Goal: Task Accomplishment & Management: Use online tool/utility

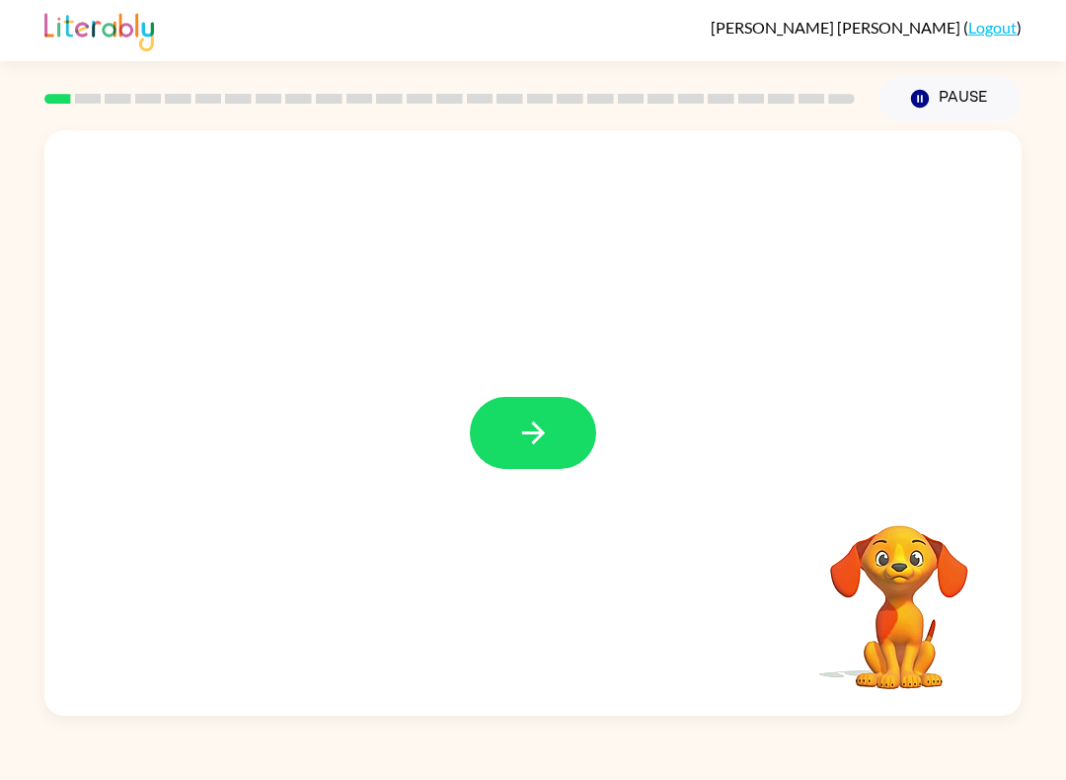
click at [525, 436] on icon "button" at bounding box center [533, 433] width 35 height 35
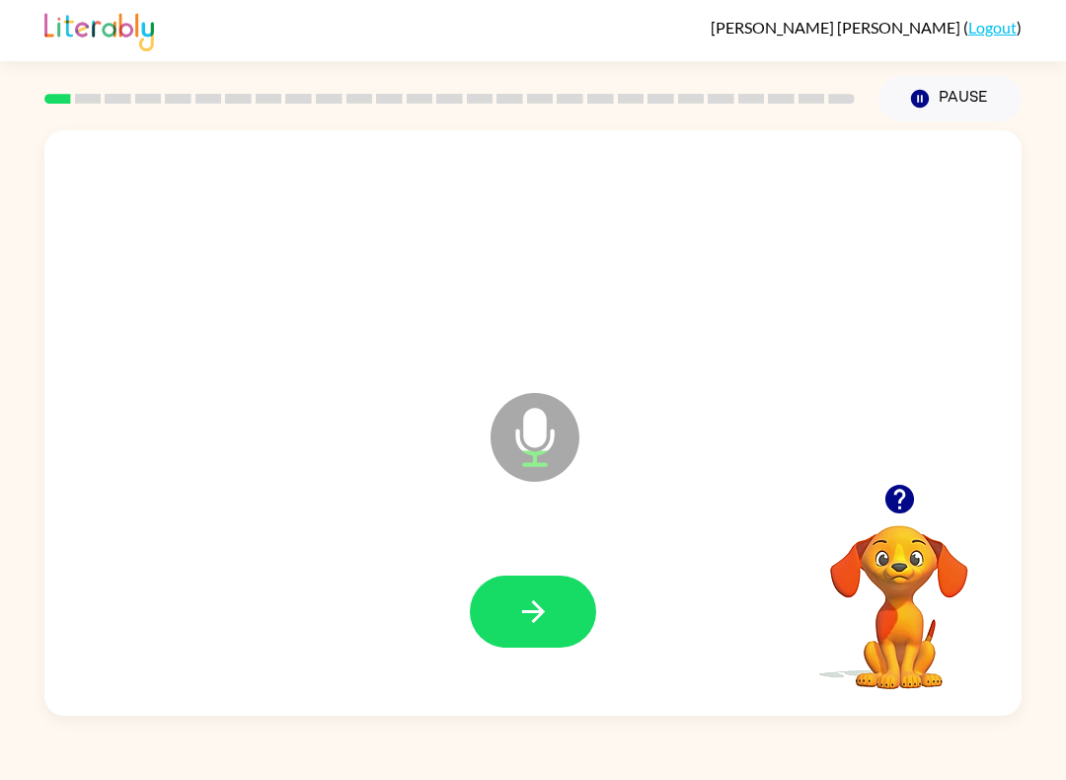
click at [559, 578] on button "button" at bounding box center [533, 611] width 126 height 72
click at [525, 595] on icon "button" at bounding box center [533, 611] width 35 height 35
click at [561, 603] on button "button" at bounding box center [533, 611] width 126 height 72
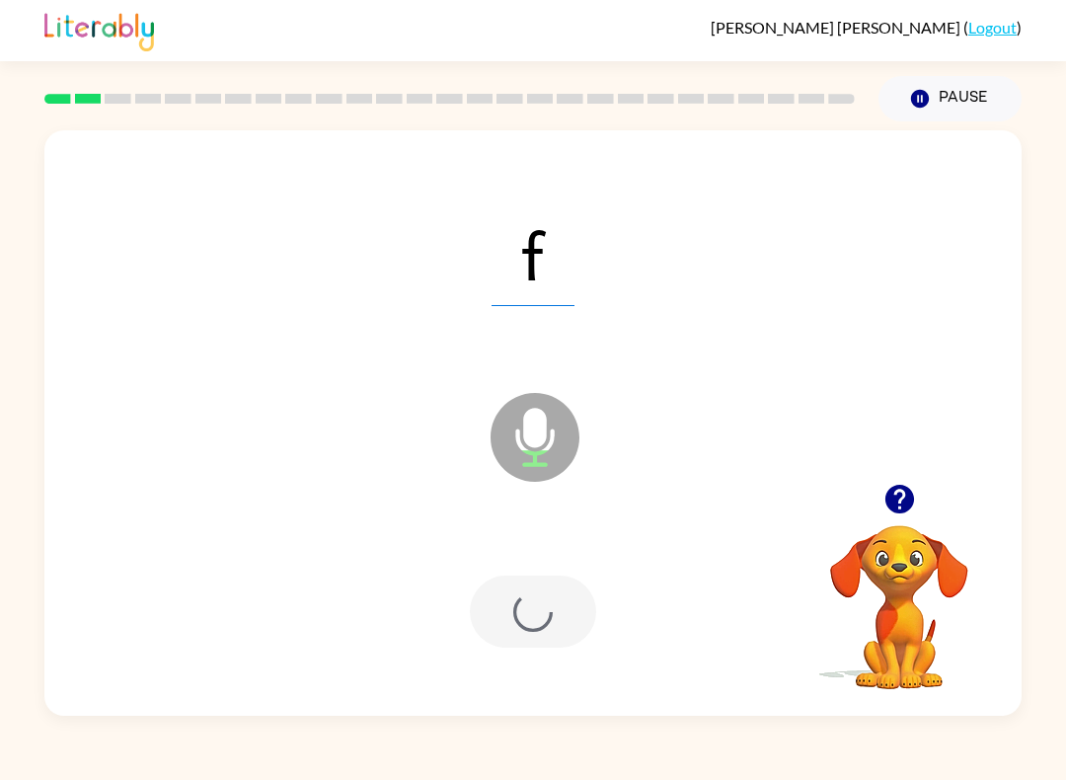
click at [561, 603] on div at bounding box center [533, 611] width 126 height 72
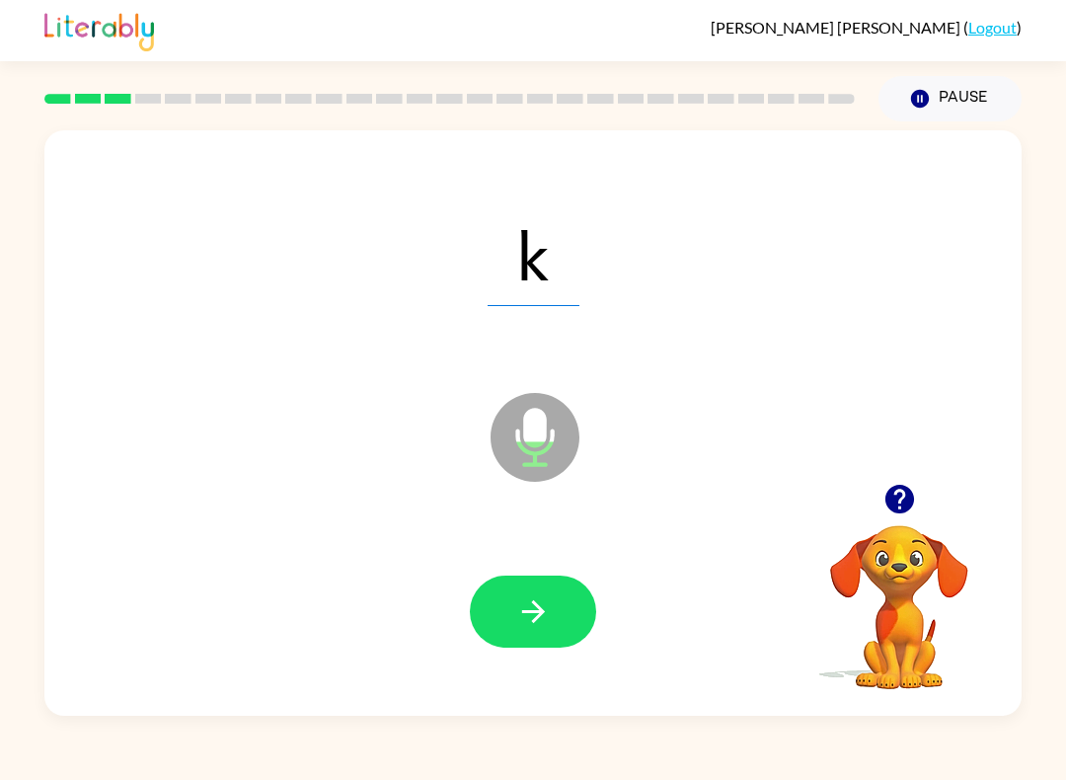
click at [529, 593] on button "button" at bounding box center [533, 611] width 126 height 72
click at [569, 640] on button "button" at bounding box center [533, 611] width 126 height 72
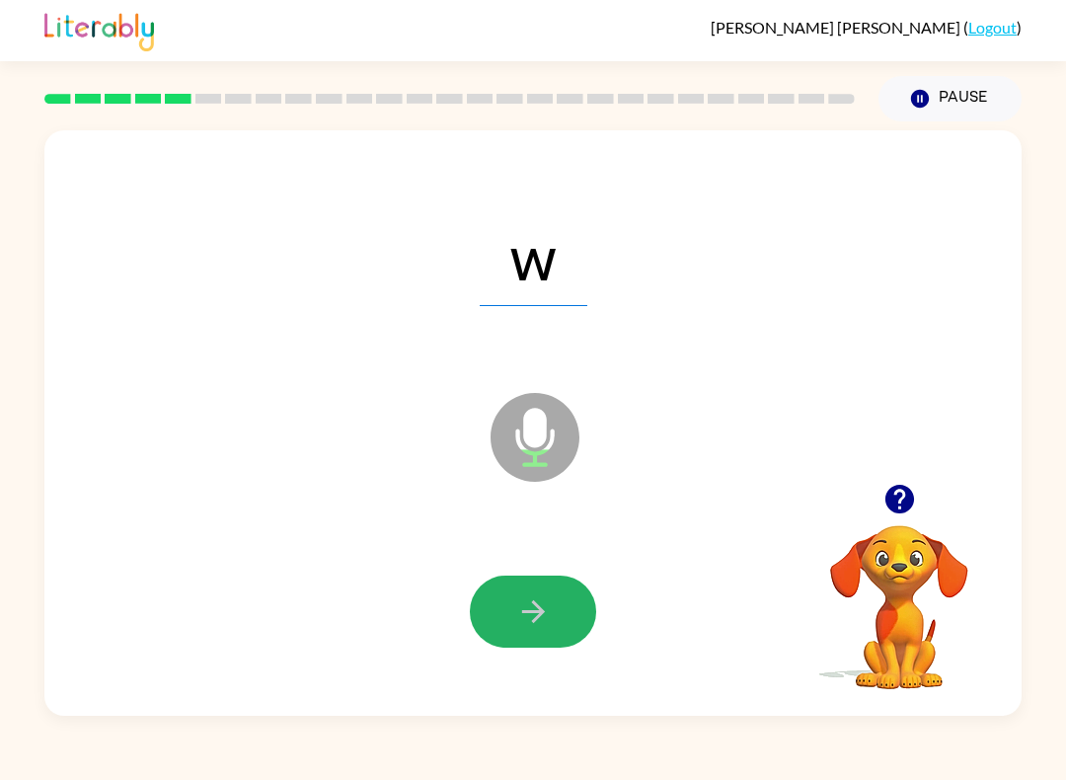
click at [556, 622] on button "button" at bounding box center [533, 611] width 126 height 72
click at [552, 608] on button "button" at bounding box center [533, 611] width 126 height 72
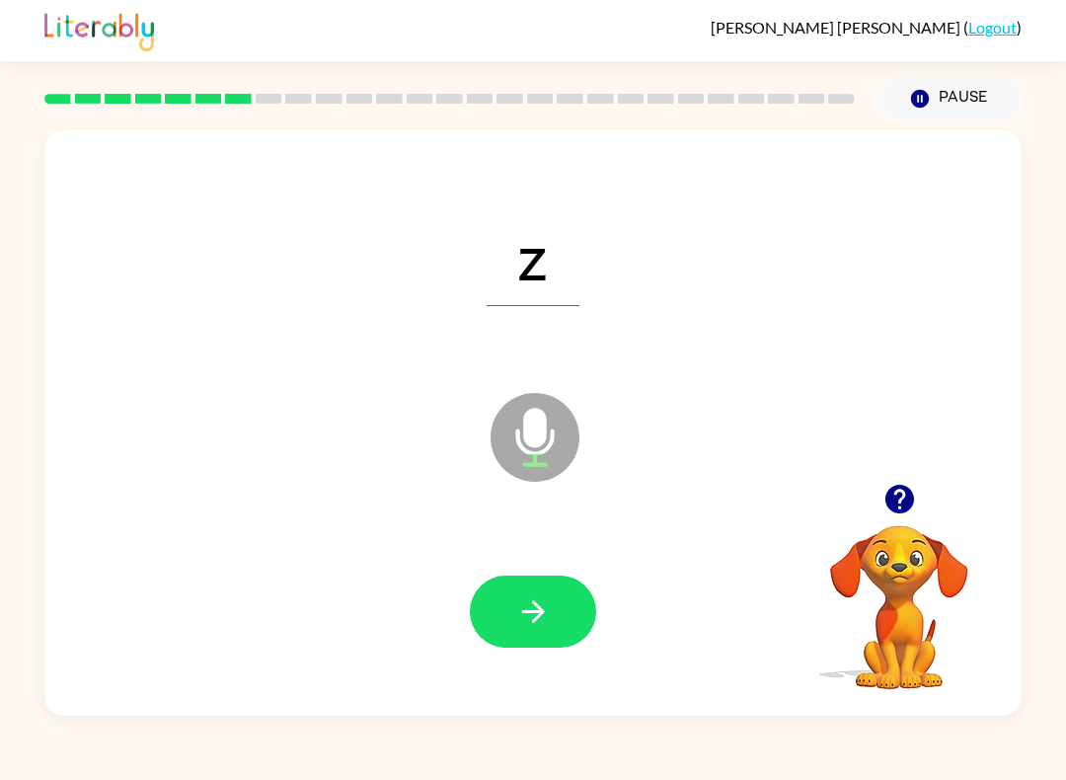
click at [579, 619] on button "button" at bounding box center [533, 611] width 126 height 72
click at [542, 600] on icon "button" at bounding box center [533, 611] width 35 height 35
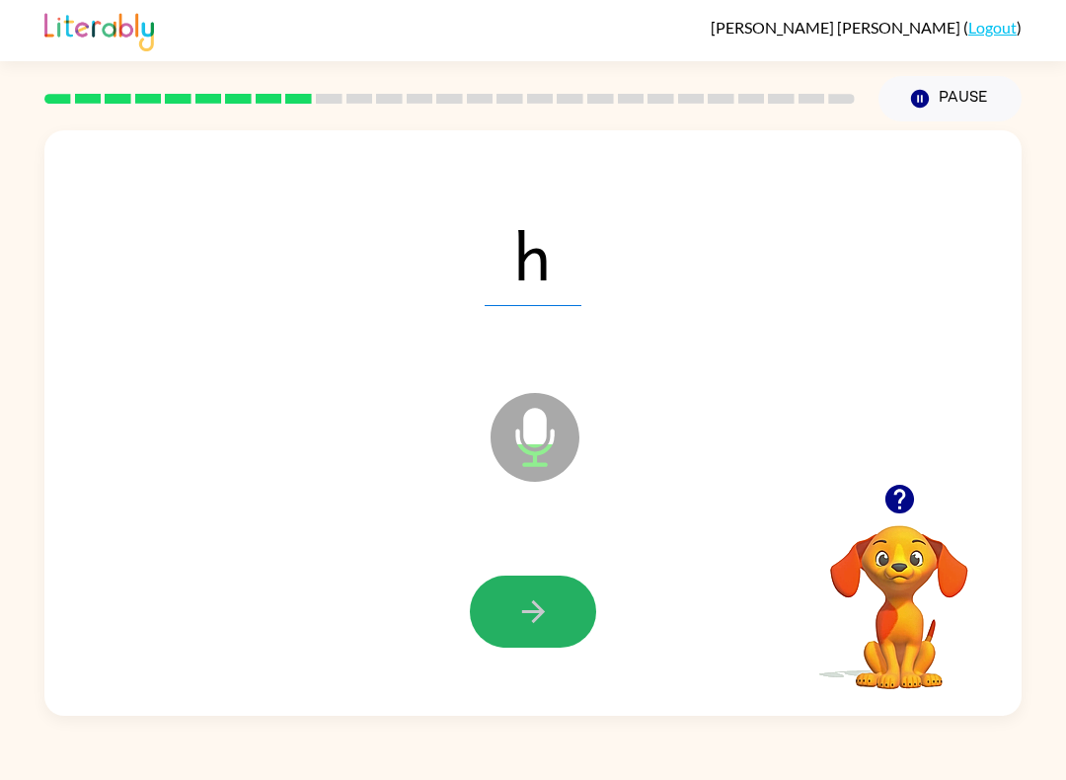
click at [534, 597] on icon "button" at bounding box center [533, 611] width 35 height 35
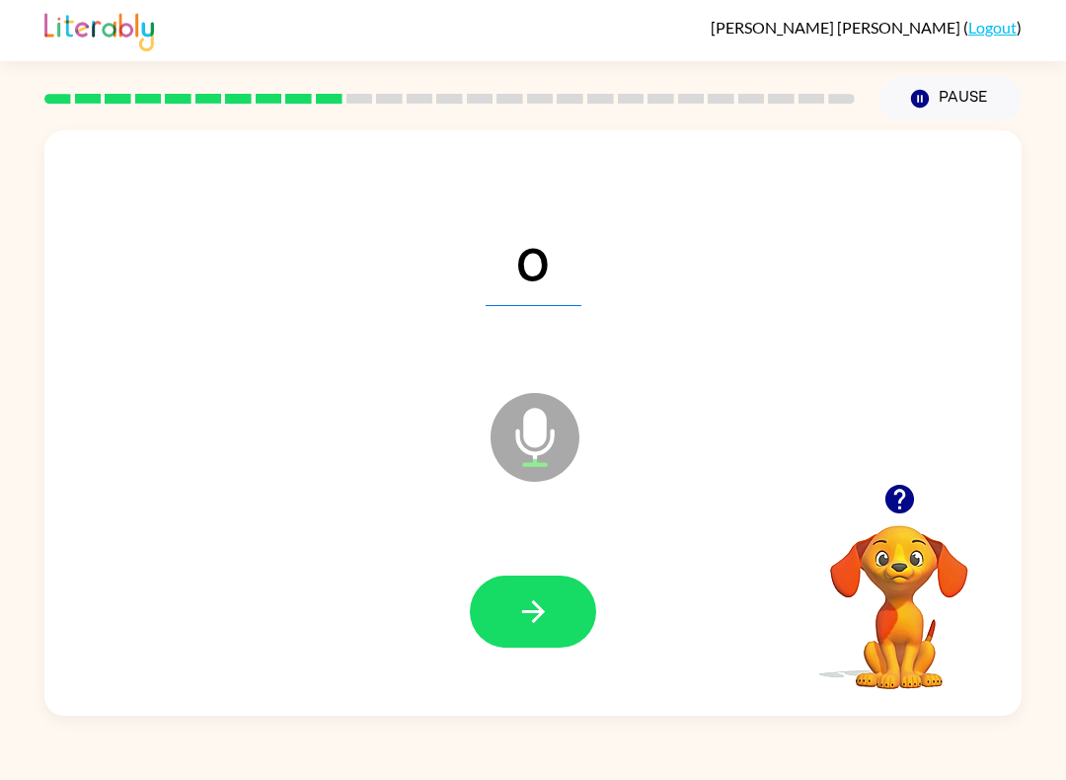
click at [561, 606] on button "button" at bounding box center [533, 611] width 126 height 72
click at [538, 587] on button "button" at bounding box center [533, 611] width 126 height 72
click at [572, 609] on button "button" at bounding box center [533, 611] width 126 height 72
click at [548, 602] on icon "button" at bounding box center [533, 611] width 35 height 35
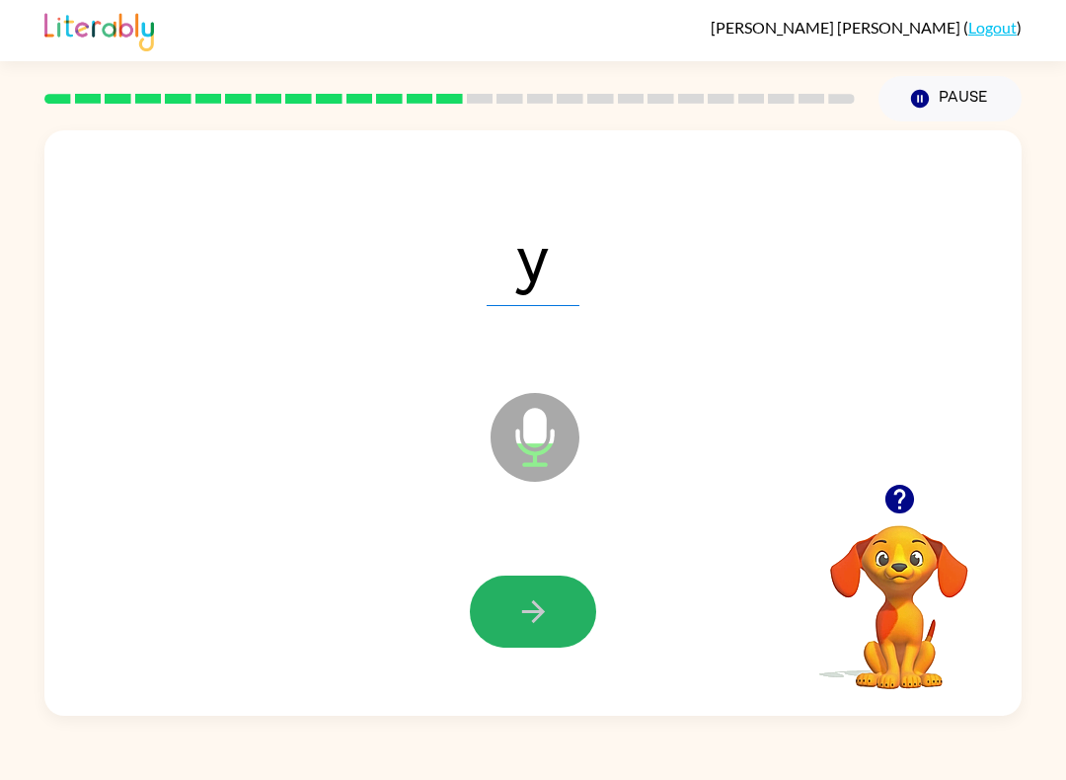
click at [561, 612] on button "button" at bounding box center [533, 611] width 126 height 72
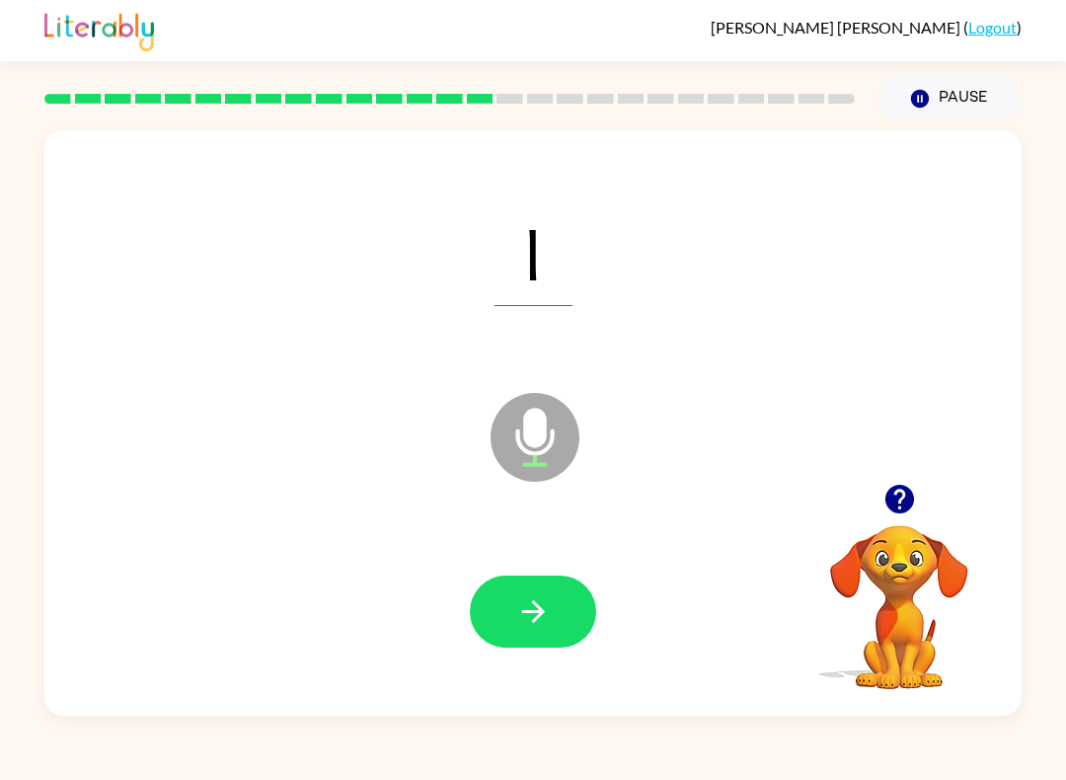
click at [575, 568] on div at bounding box center [533, 611] width 938 height 169
click at [522, 631] on button "button" at bounding box center [533, 611] width 126 height 72
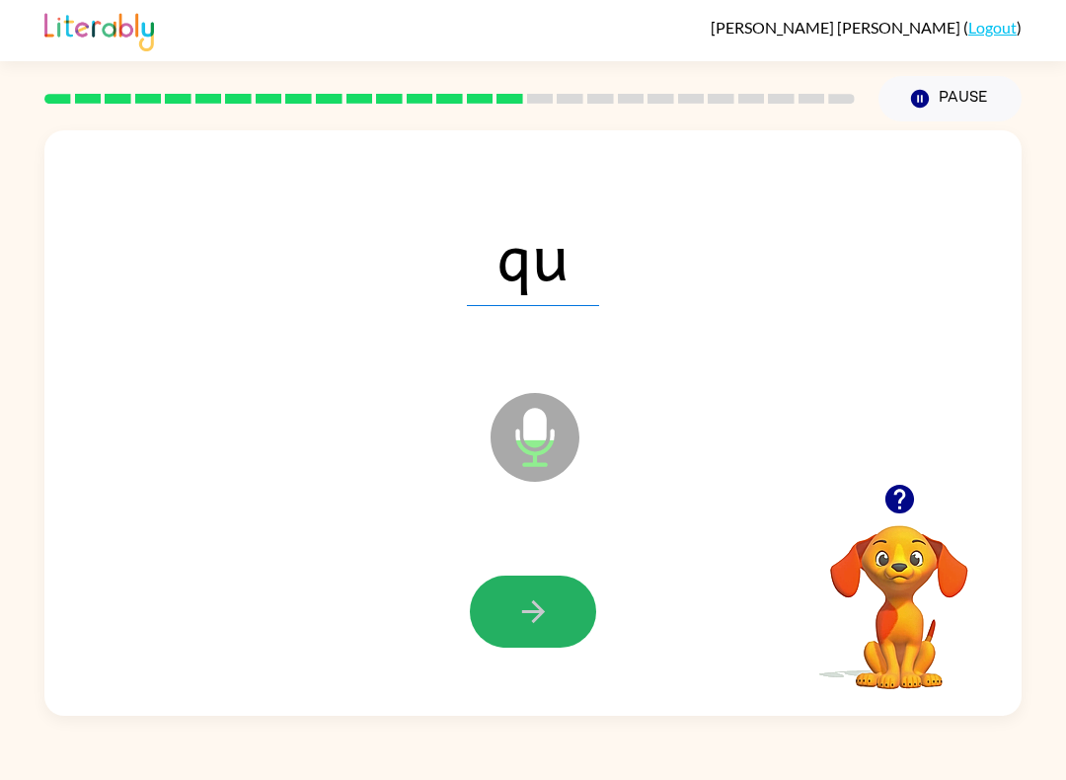
click at [566, 599] on button "button" at bounding box center [533, 611] width 126 height 72
click at [498, 586] on button "button" at bounding box center [533, 611] width 126 height 72
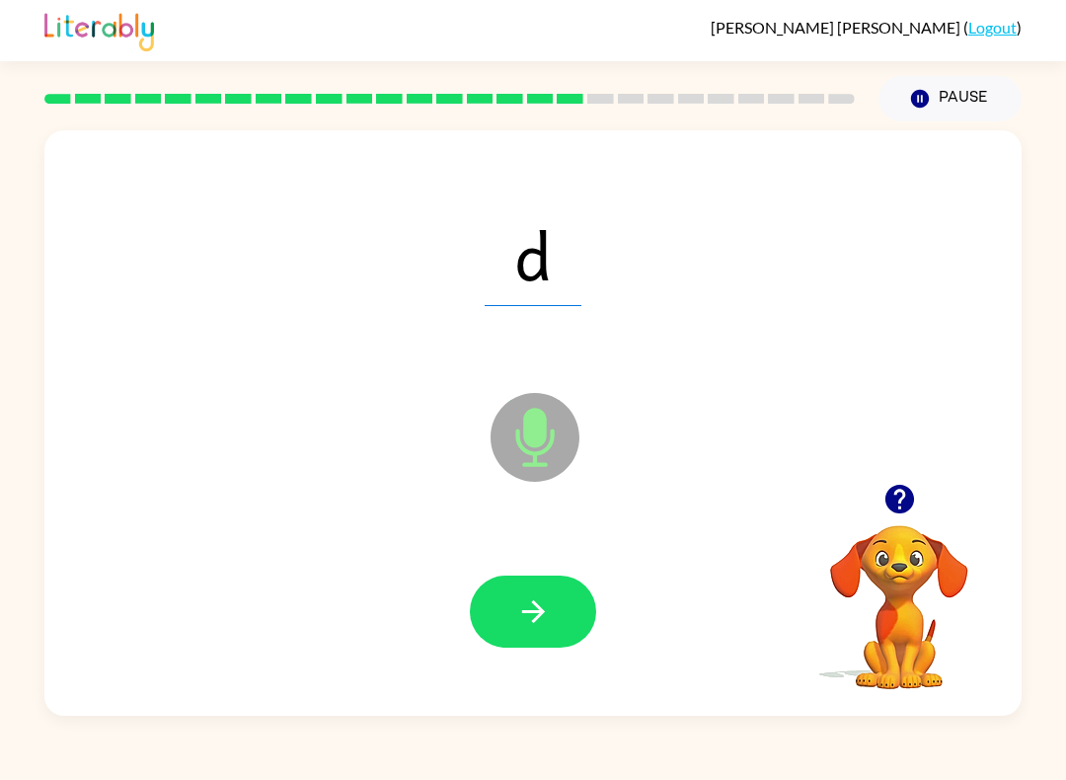
click at [554, 613] on button "button" at bounding box center [533, 611] width 126 height 72
click at [528, 641] on button "button" at bounding box center [533, 611] width 126 height 72
click at [568, 594] on button "button" at bounding box center [533, 611] width 126 height 72
click at [535, 609] on icon "button" at bounding box center [533, 611] width 35 height 35
click at [579, 622] on button "button" at bounding box center [533, 611] width 126 height 72
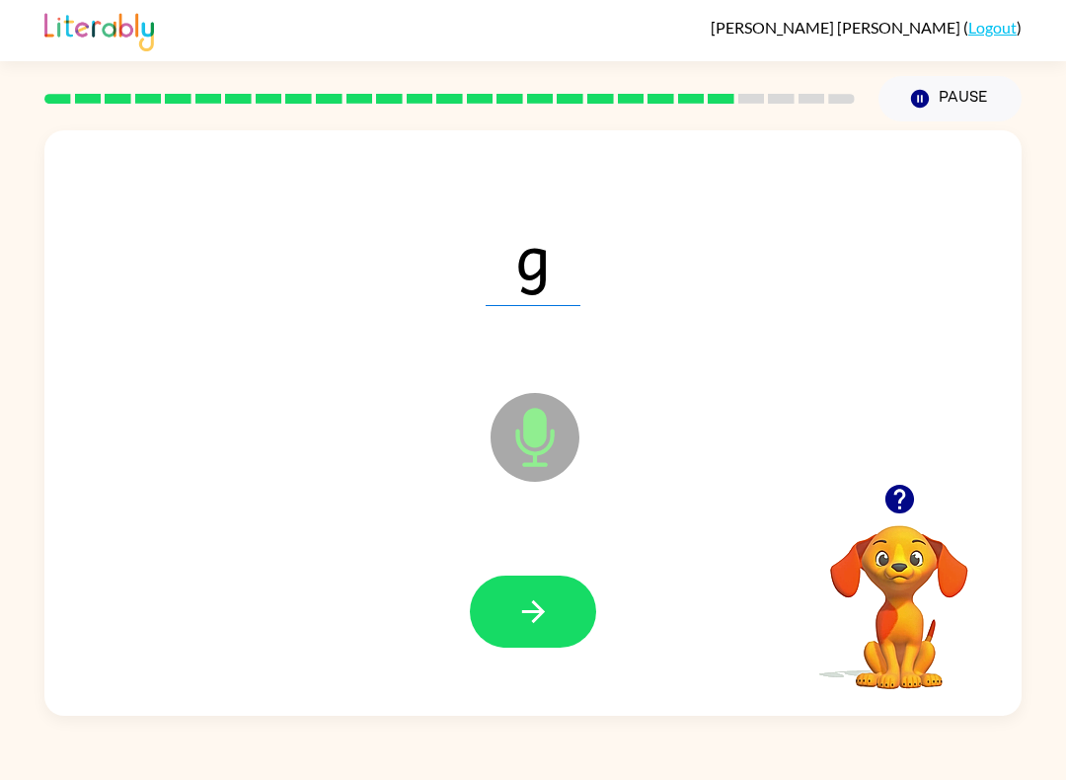
click at [564, 619] on button "button" at bounding box center [533, 611] width 126 height 72
click at [551, 622] on button "button" at bounding box center [533, 611] width 126 height 72
click at [539, 614] on icon "button" at bounding box center [533, 611] width 35 height 35
click at [531, 629] on icon "button" at bounding box center [533, 611] width 35 height 35
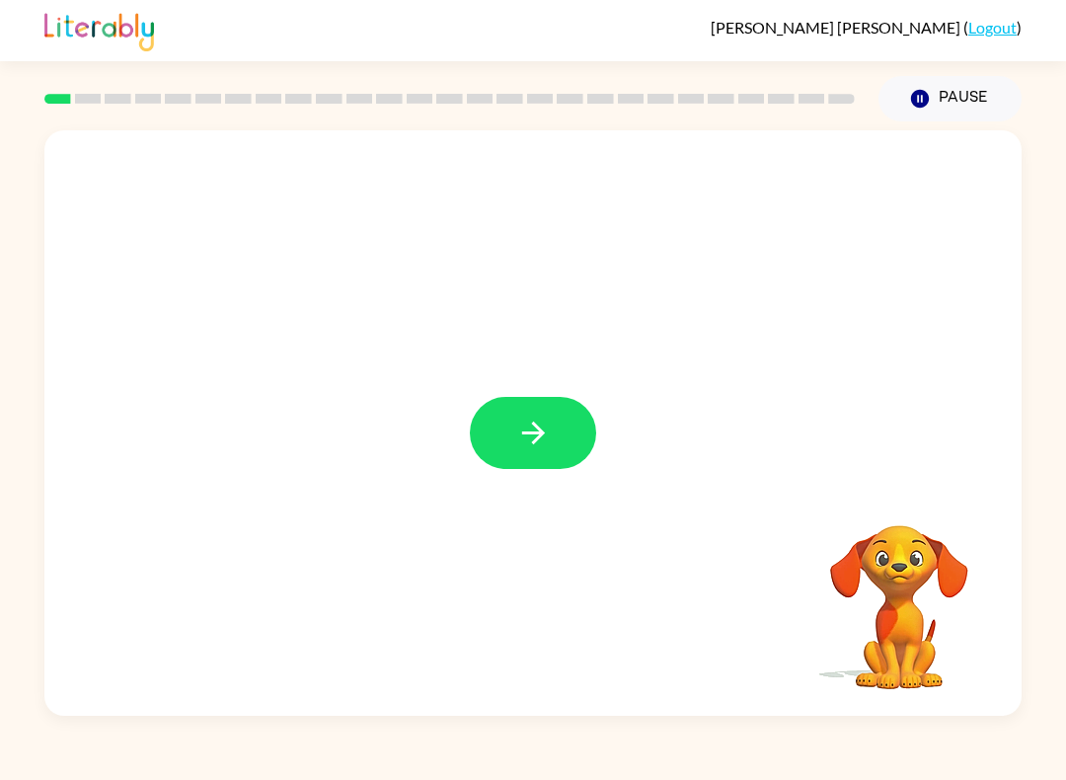
click at [596, 401] on div at bounding box center [532, 422] width 977 height 585
click at [576, 440] on button "button" at bounding box center [533, 433] width 126 height 72
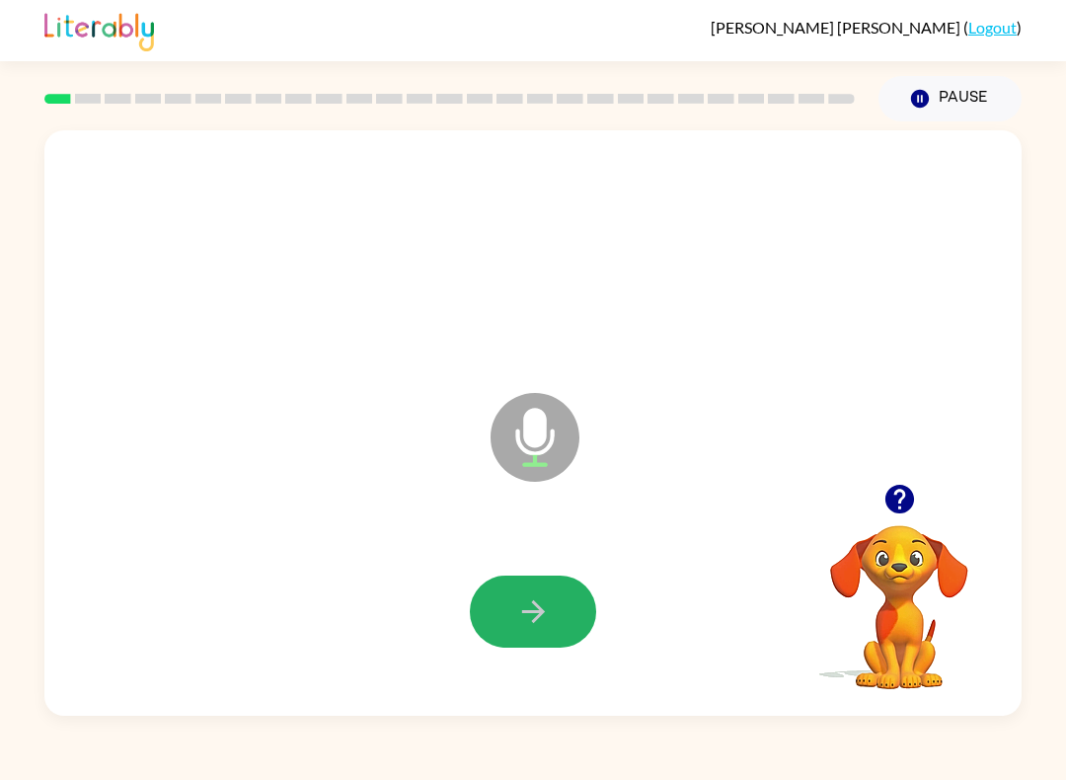
click at [544, 618] on icon "button" at bounding box center [533, 611] width 35 height 35
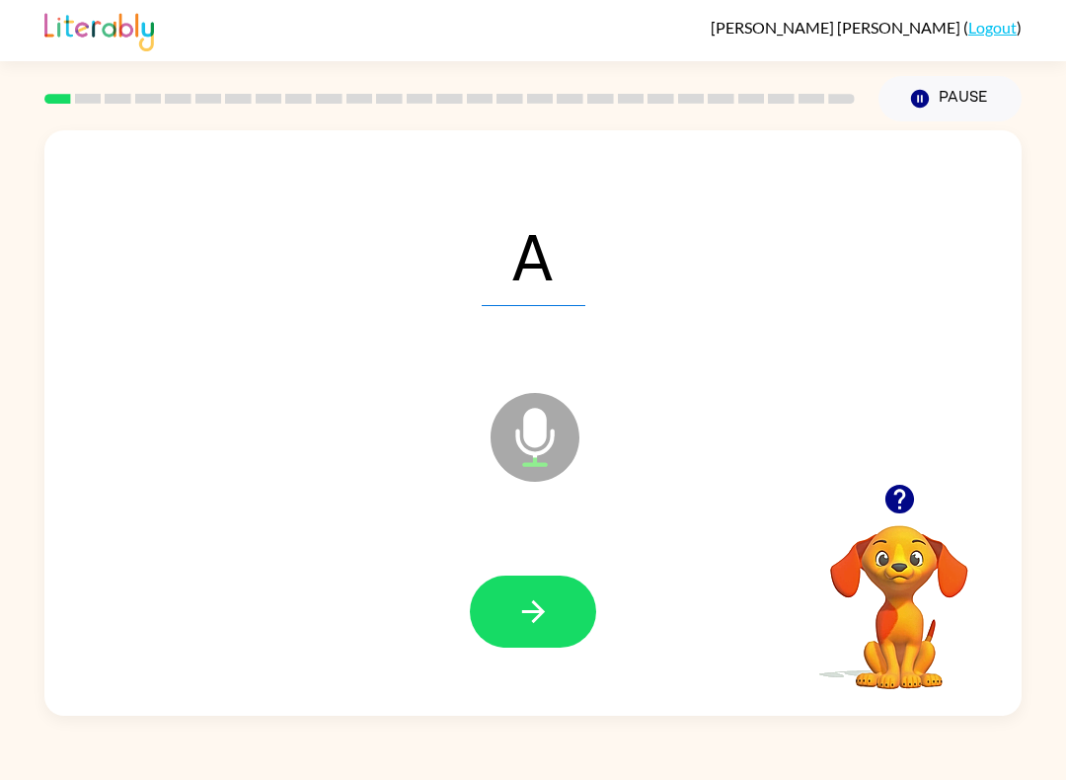
click at [561, 622] on button "button" at bounding box center [533, 611] width 126 height 72
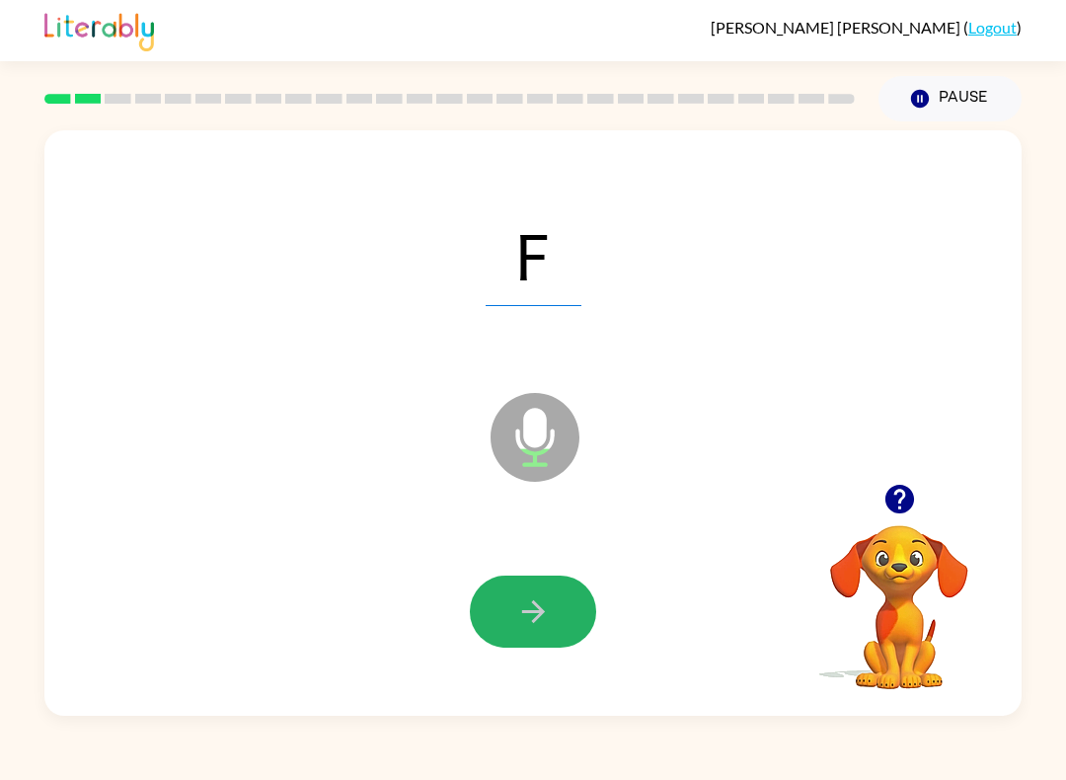
click at [546, 596] on icon "button" at bounding box center [533, 611] width 35 height 35
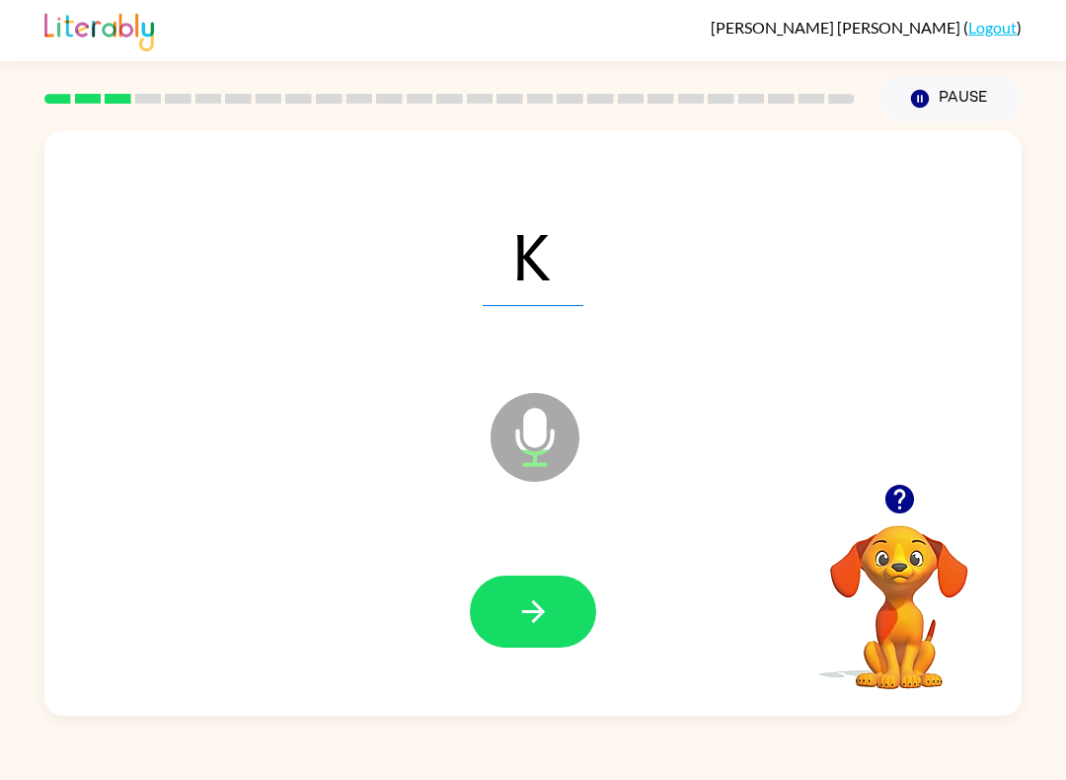
click at [570, 603] on button "button" at bounding box center [533, 611] width 126 height 72
click at [502, 595] on button "button" at bounding box center [533, 611] width 126 height 72
click at [544, 627] on icon "button" at bounding box center [533, 611] width 35 height 35
click at [473, 620] on button "button" at bounding box center [533, 611] width 126 height 72
click at [571, 629] on button "button" at bounding box center [533, 611] width 126 height 72
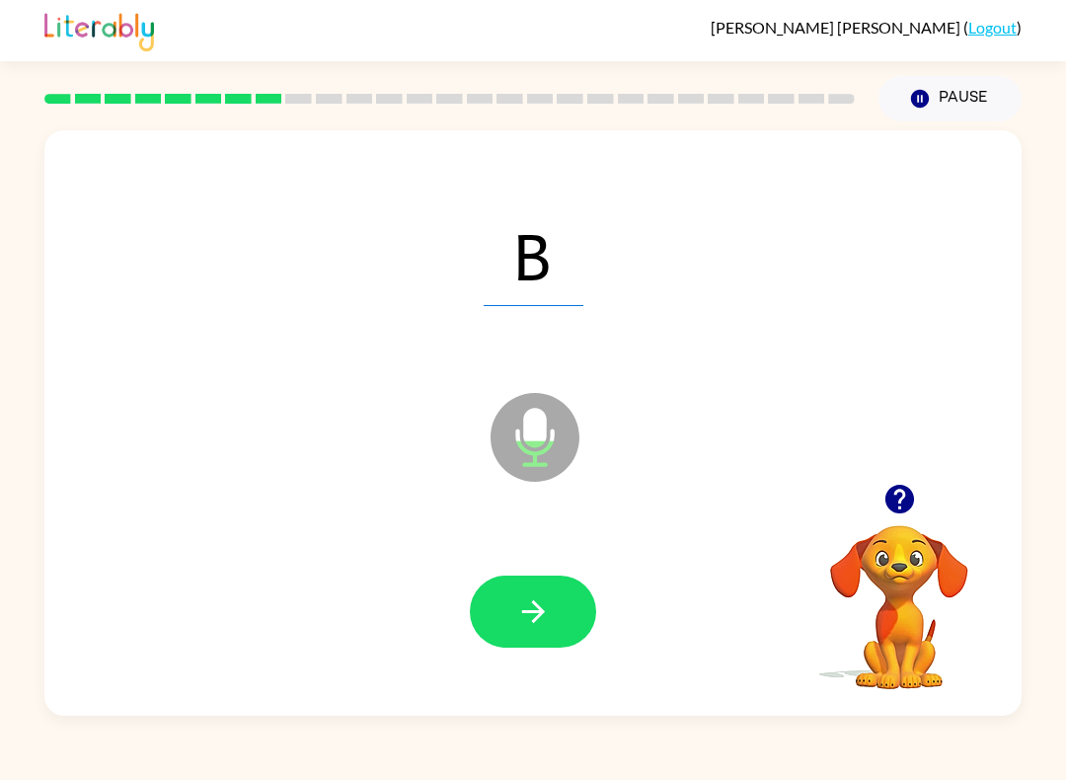
click at [555, 603] on button "button" at bounding box center [533, 611] width 126 height 72
click at [558, 613] on button "button" at bounding box center [533, 611] width 126 height 72
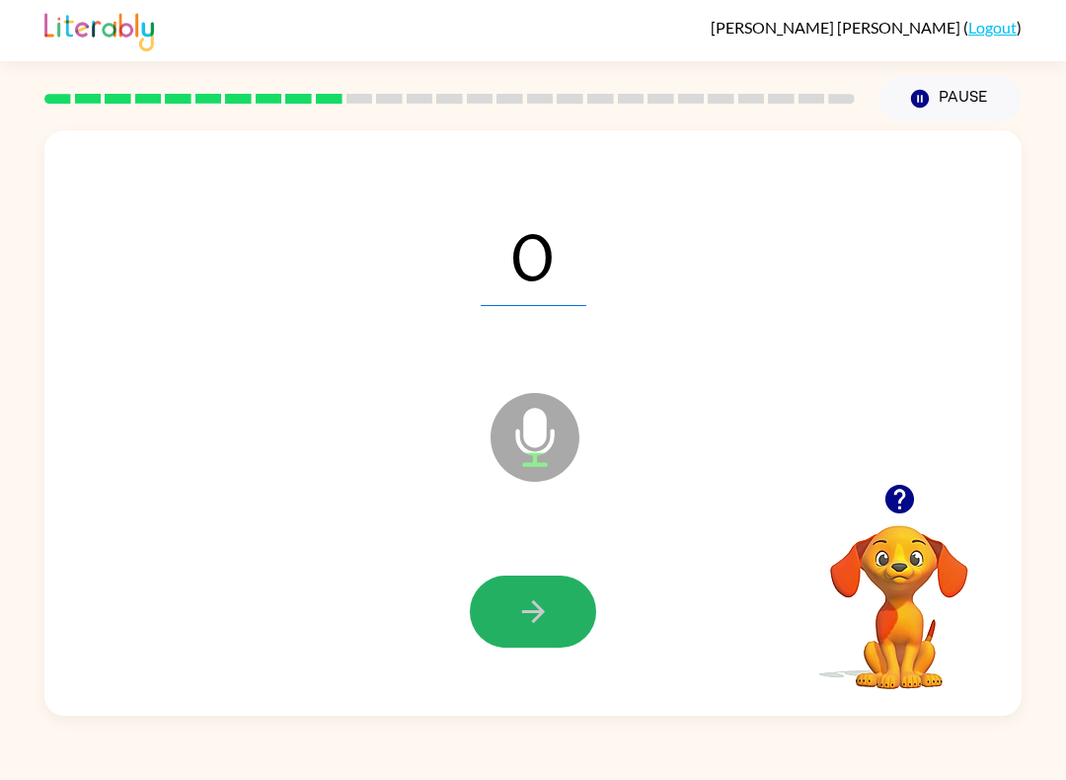
click at [573, 631] on button "button" at bounding box center [533, 611] width 126 height 72
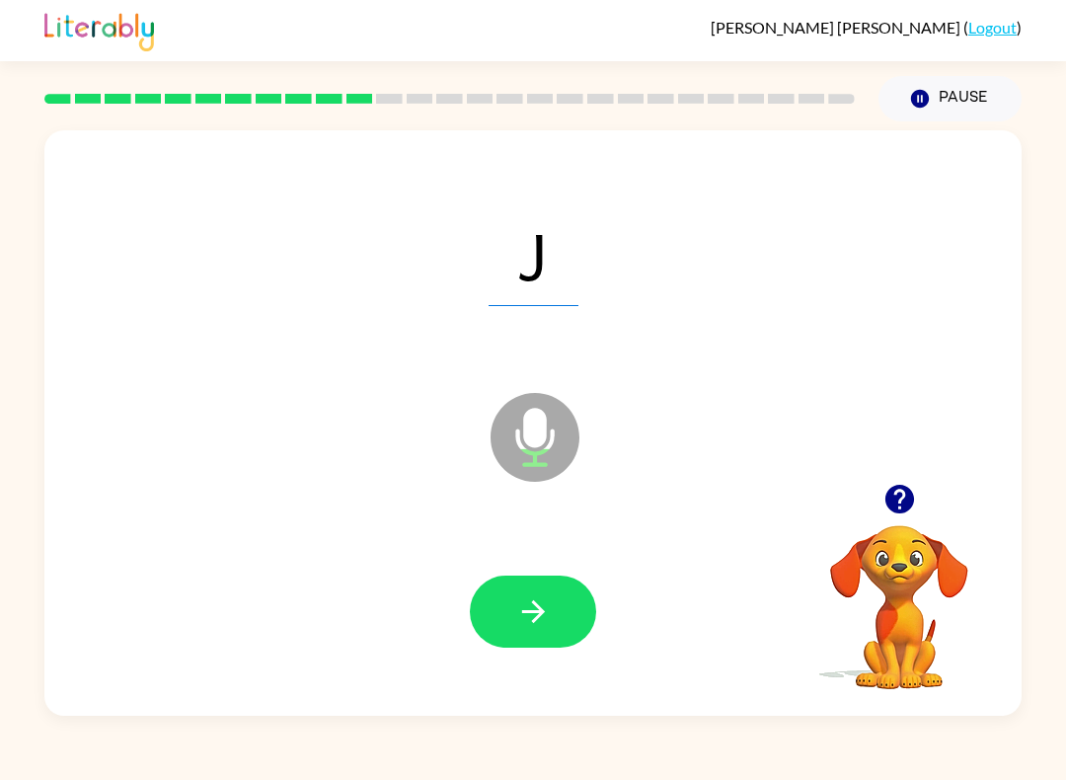
click at [547, 588] on button "button" at bounding box center [533, 611] width 126 height 72
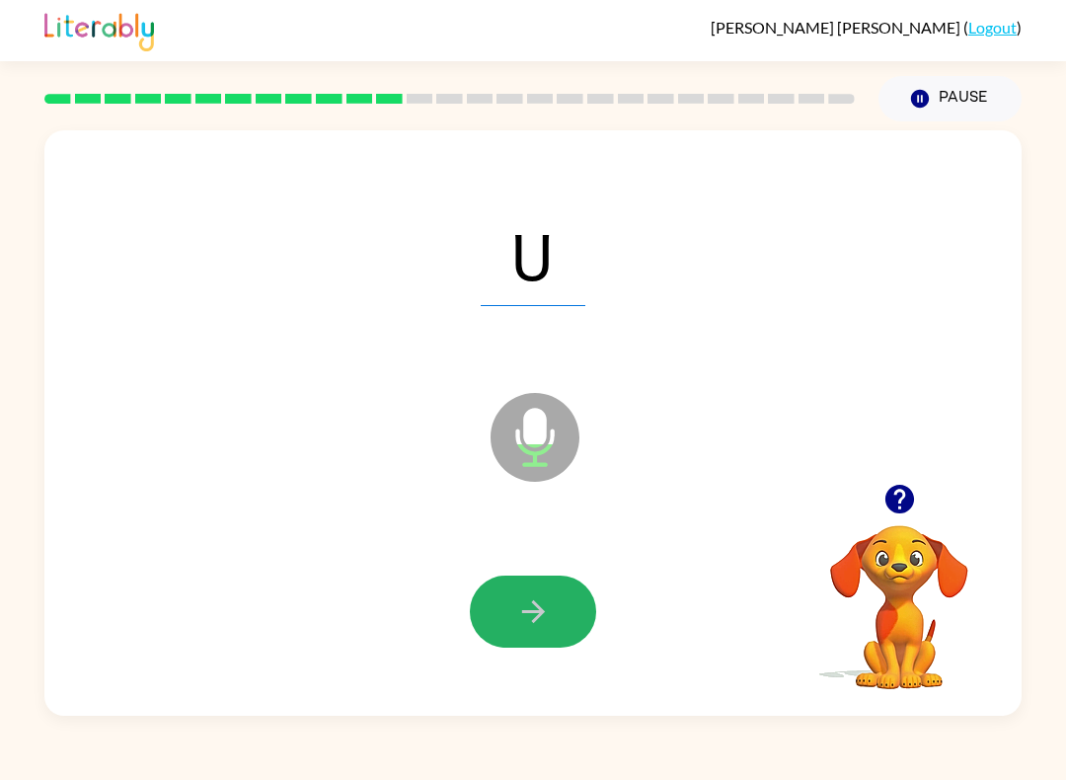
click at [535, 592] on button "button" at bounding box center [533, 611] width 126 height 72
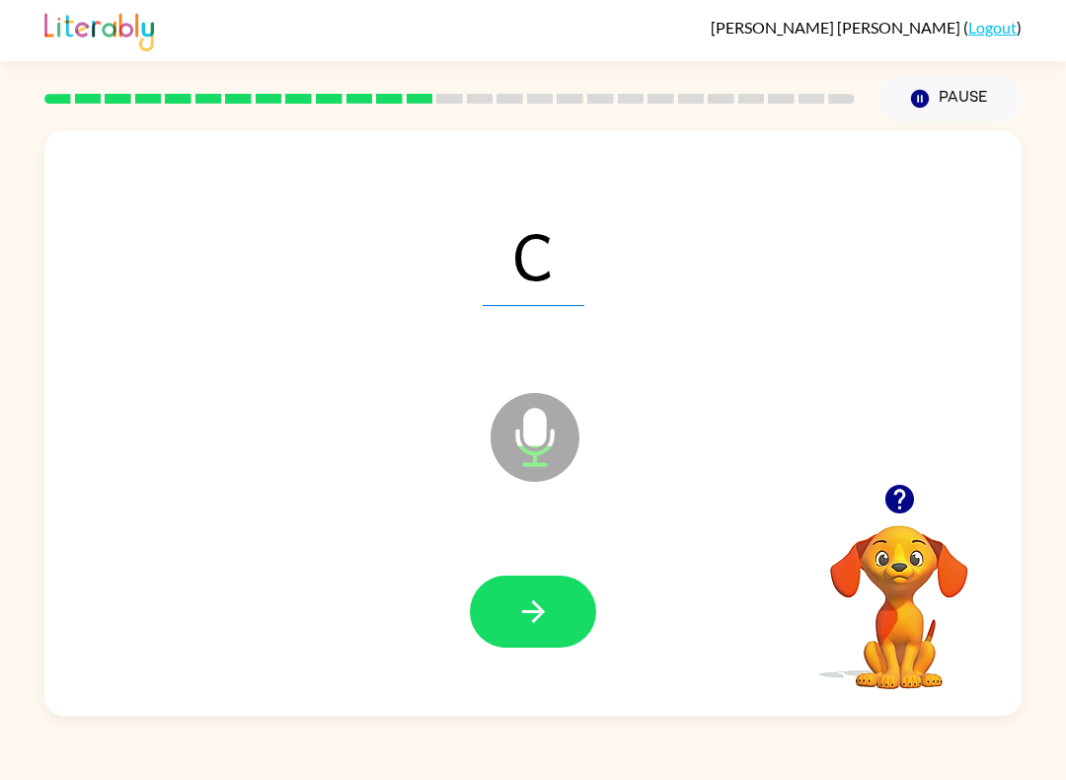
click at [543, 631] on button "button" at bounding box center [533, 611] width 126 height 72
click at [550, 621] on icon "button" at bounding box center [533, 611] width 35 height 35
click at [554, 587] on button "button" at bounding box center [533, 611] width 126 height 72
click at [570, 595] on button "button" at bounding box center [533, 611] width 126 height 72
click at [582, 640] on button "button" at bounding box center [533, 611] width 126 height 72
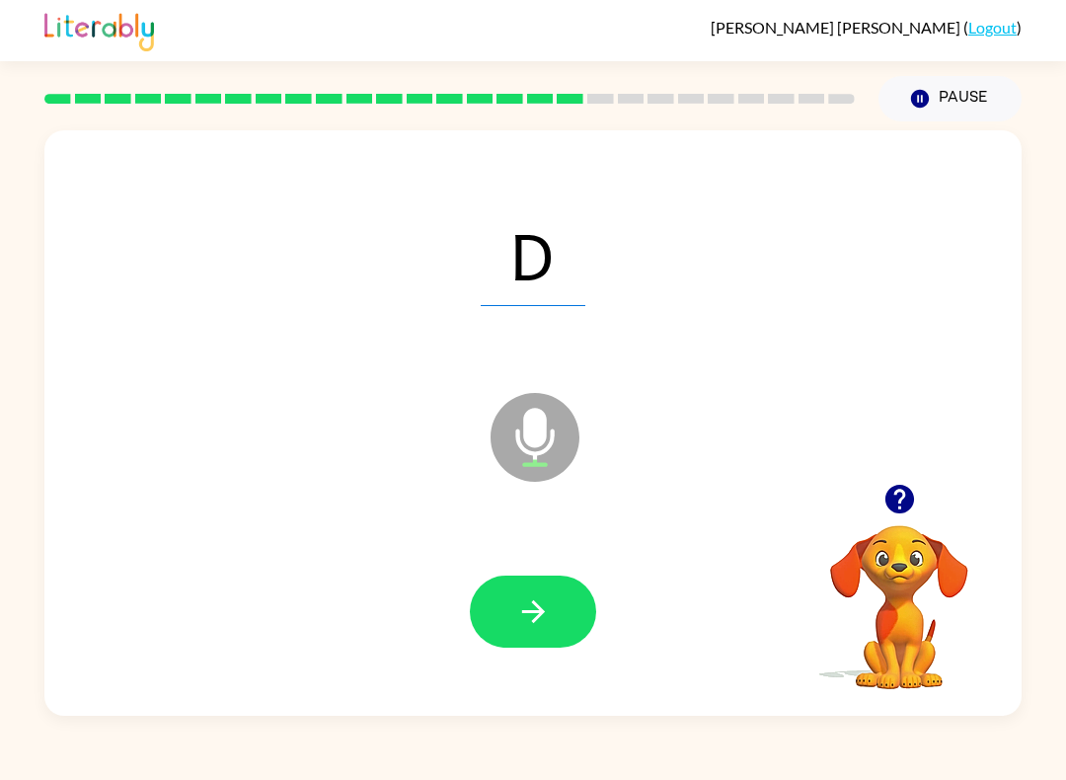
click at [523, 635] on button "button" at bounding box center [533, 611] width 126 height 72
click at [560, 602] on button "button" at bounding box center [533, 611] width 126 height 72
click at [562, 619] on button "button" at bounding box center [533, 611] width 126 height 72
click at [564, 609] on button "button" at bounding box center [533, 611] width 126 height 72
click at [552, 568] on div at bounding box center [533, 611] width 938 height 169
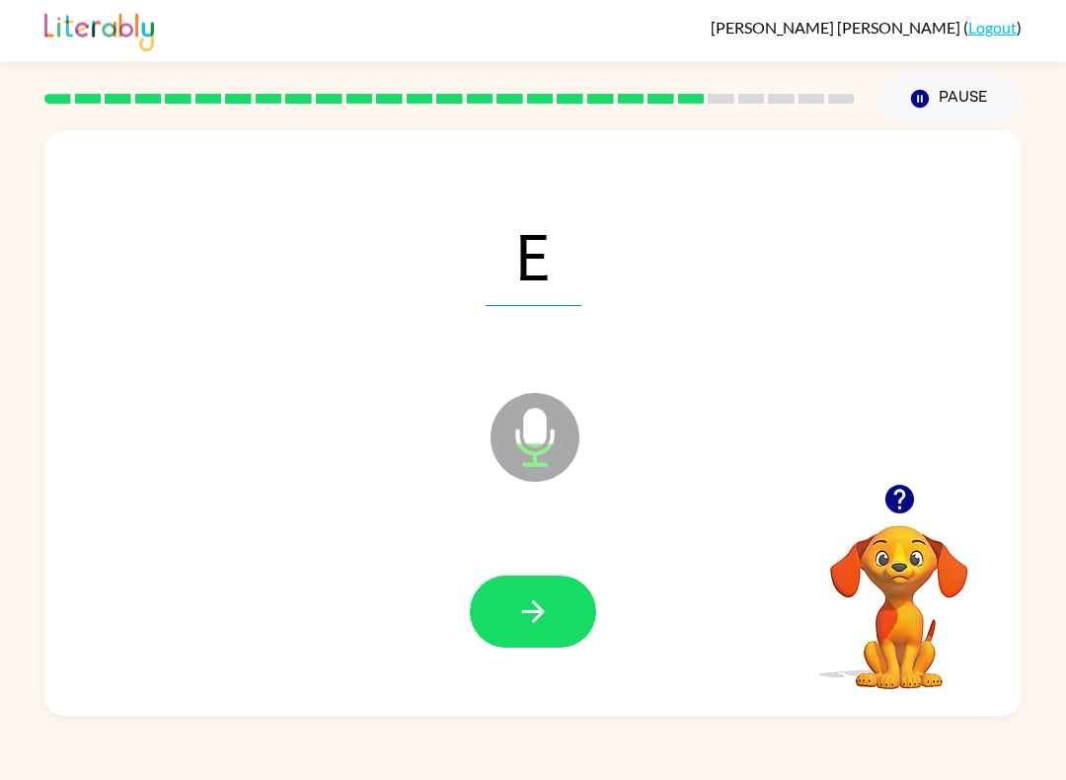
click at [572, 617] on button "button" at bounding box center [533, 611] width 126 height 72
click at [532, 612] on icon "button" at bounding box center [532, 611] width 23 height 23
click at [551, 624] on button "button" at bounding box center [533, 611] width 126 height 72
click at [565, 607] on button "button" at bounding box center [533, 611] width 126 height 72
click at [541, 617] on icon "button" at bounding box center [533, 611] width 35 height 35
